Goal: Transaction & Acquisition: Purchase product/service

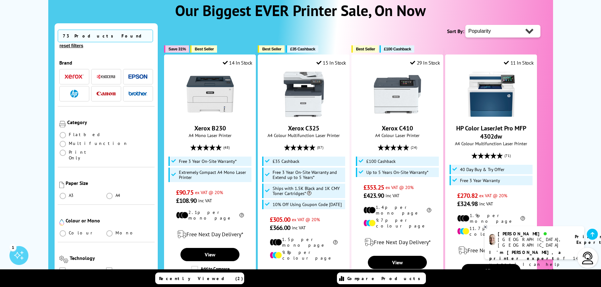
scroll to position [95, 0]
click at [66, 141] on span at bounding box center [63, 144] width 6 height 6
click at [69, 142] on input "radio" at bounding box center [69, 142] width 0 height 0
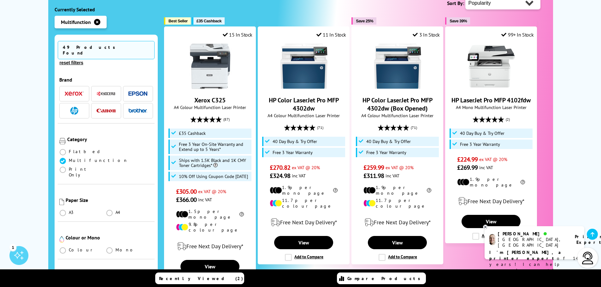
scroll to position [126, 0]
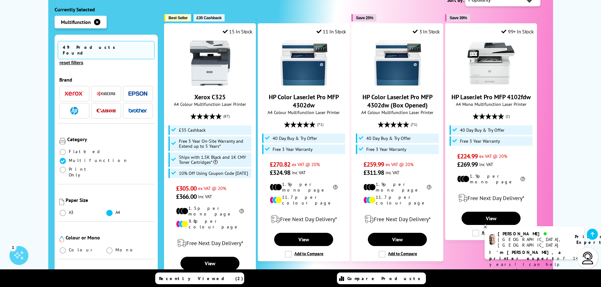
click at [109, 210] on span at bounding box center [109, 213] width 6 height 6
click at [115, 211] on input "radio" at bounding box center [115, 211] width 0 height 0
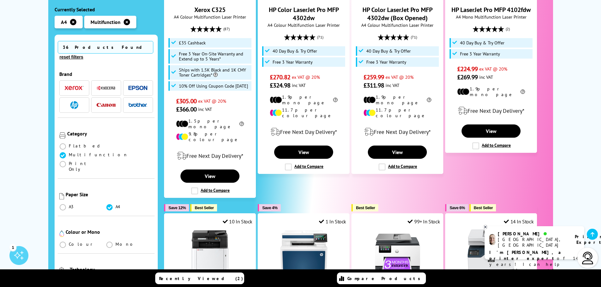
scroll to position [221, 0]
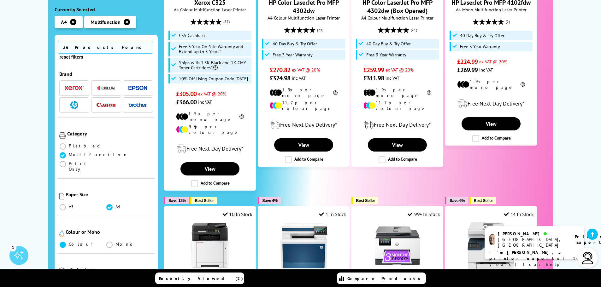
click at [61, 242] on span at bounding box center [63, 245] width 6 height 6
click at [69, 242] on input "radio" at bounding box center [69, 242] width 0 height 0
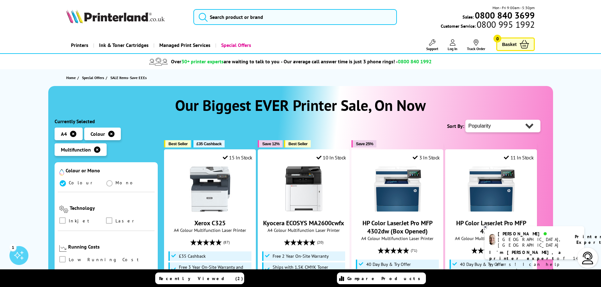
scroll to position [158, 0]
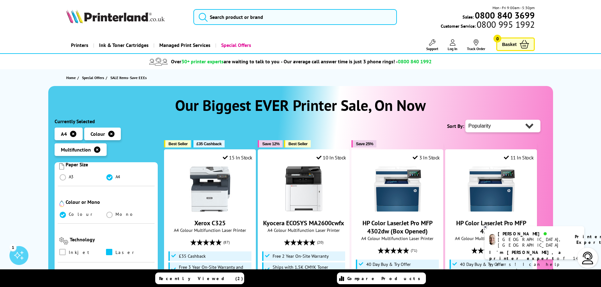
click at [106, 249] on span at bounding box center [109, 252] width 6 height 6
click at [115, 250] on input "checkbox" at bounding box center [115, 250] width 0 height 0
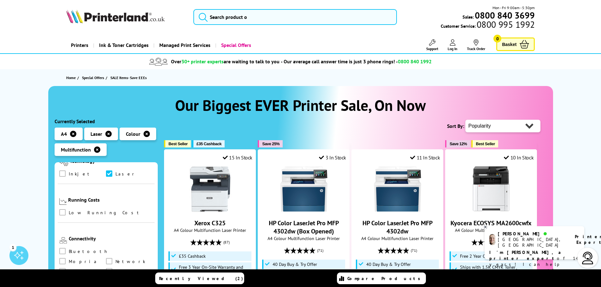
scroll to position [221, 0]
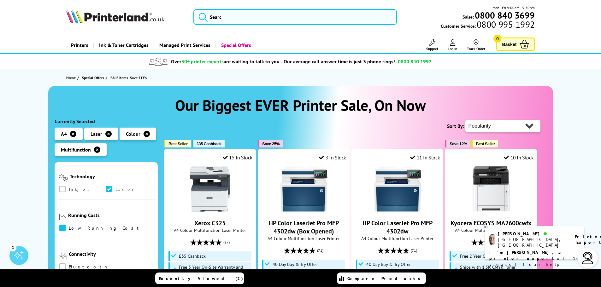
click at [62, 225] on span at bounding box center [62, 228] width 6 height 6
click at [68, 226] on input "checkbox" at bounding box center [68, 226] width 0 height 0
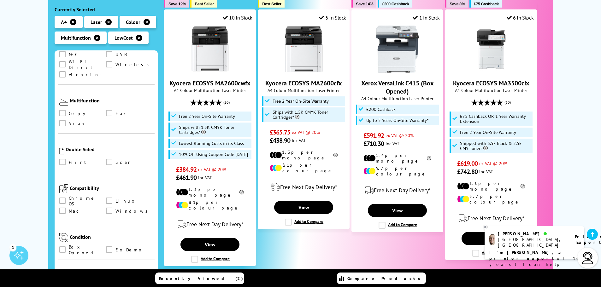
scroll to position [126, 0]
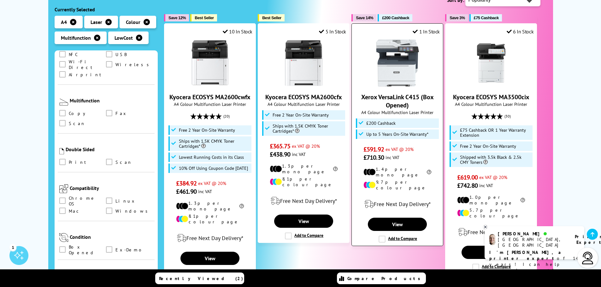
click at [408, 82] on img at bounding box center [397, 62] width 47 height 47
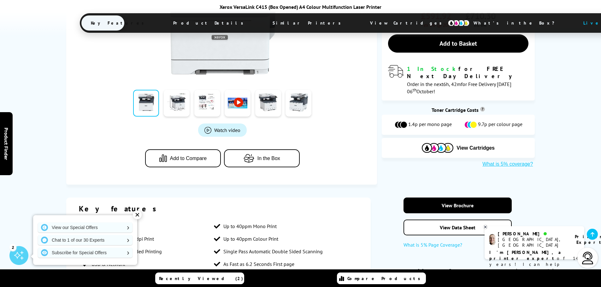
scroll to position [221, 0]
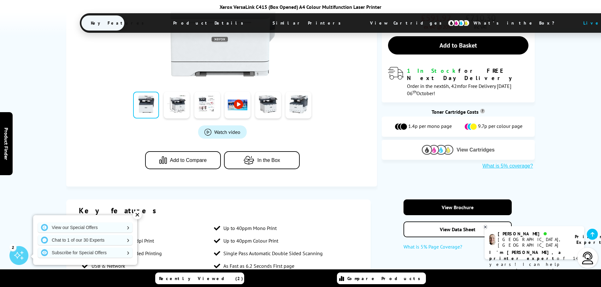
click at [475, 147] on span "View Cartridges" at bounding box center [475, 150] width 38 height 6
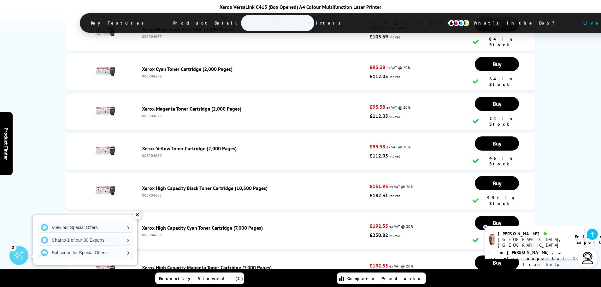
scroll to position [2001, 0]
